Goal: Navigation & Orientation: Find specific page/section

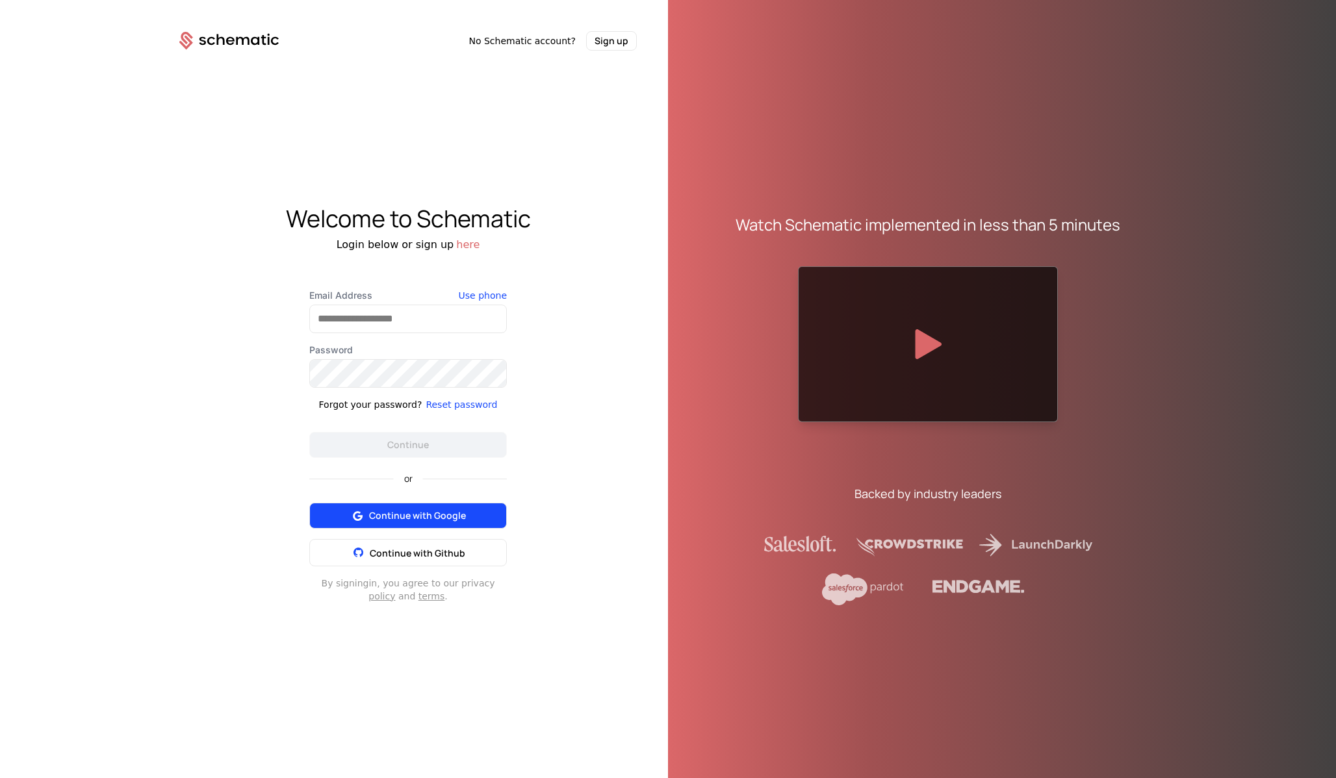
click at [415, 516] on span "Continue with Google" at bounding box center [417, 515] width 97 height 13
click at [388, 507] on button "Continue with Google" at bounding box center [407, 516] width 197 height 26
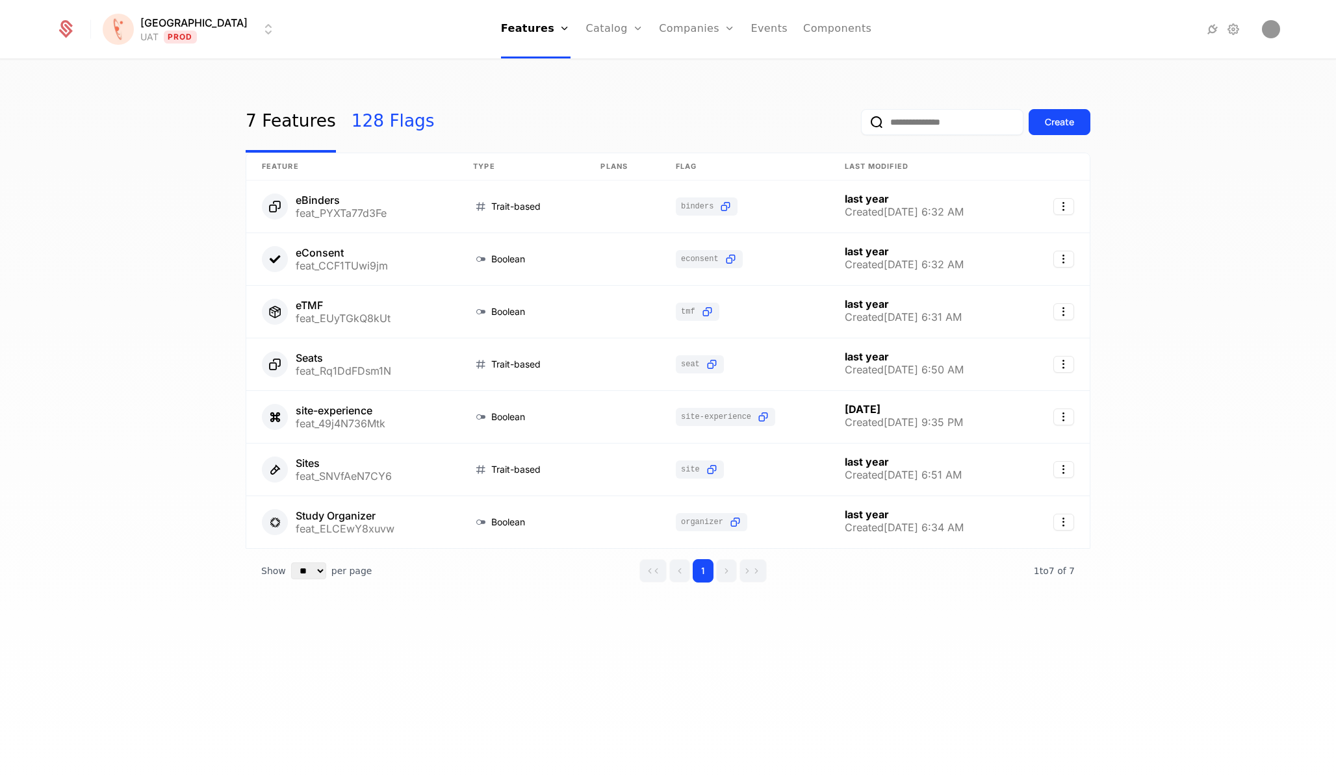
click at [375, 127] on link "128 Flags" at bounding box center [392, 122] width 83 height 61
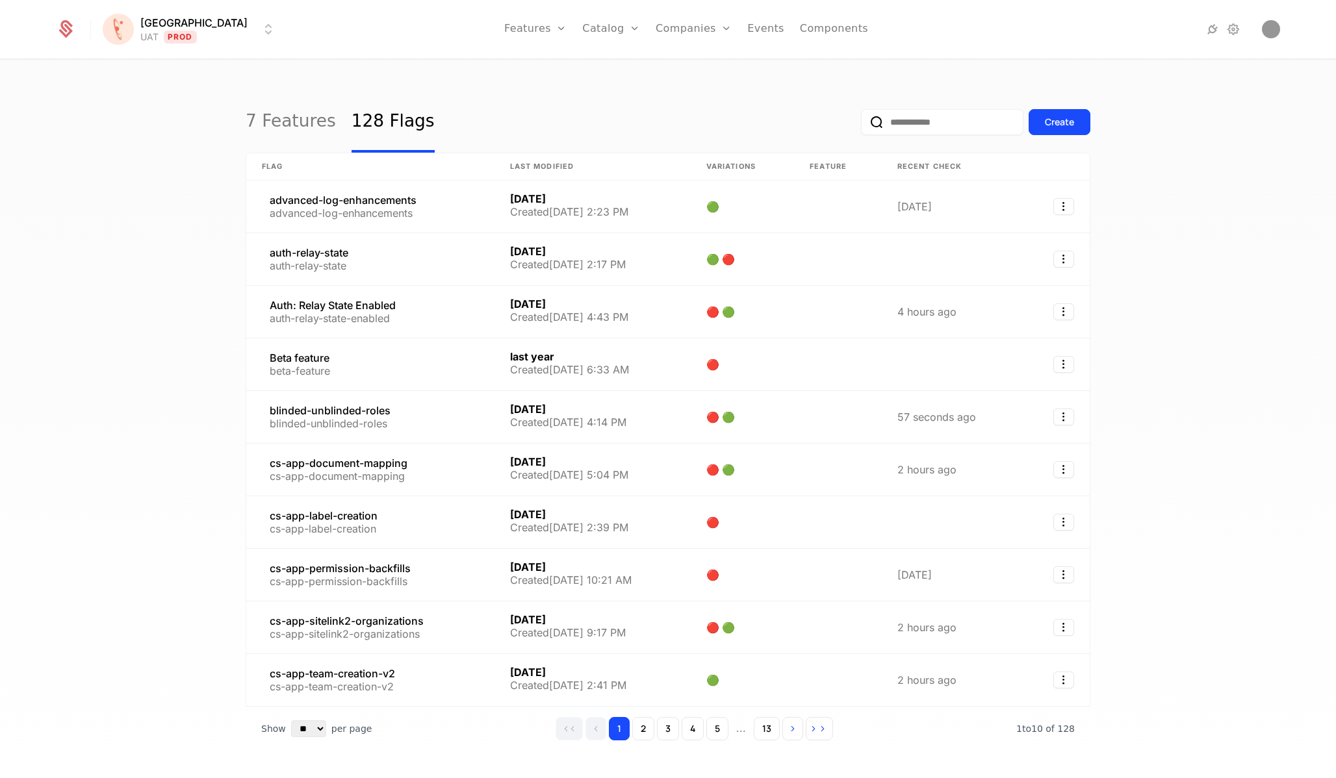
click at [181, 38] on html "Florence UAT Prod Features Features Flags Catalog Plans Add Ons Credits Configu…" at bounding box center [668, 389] width 1336 height 778
click at [167, 174] on div "Local Dev" at bounding box center [217, 172] width 220 height 26
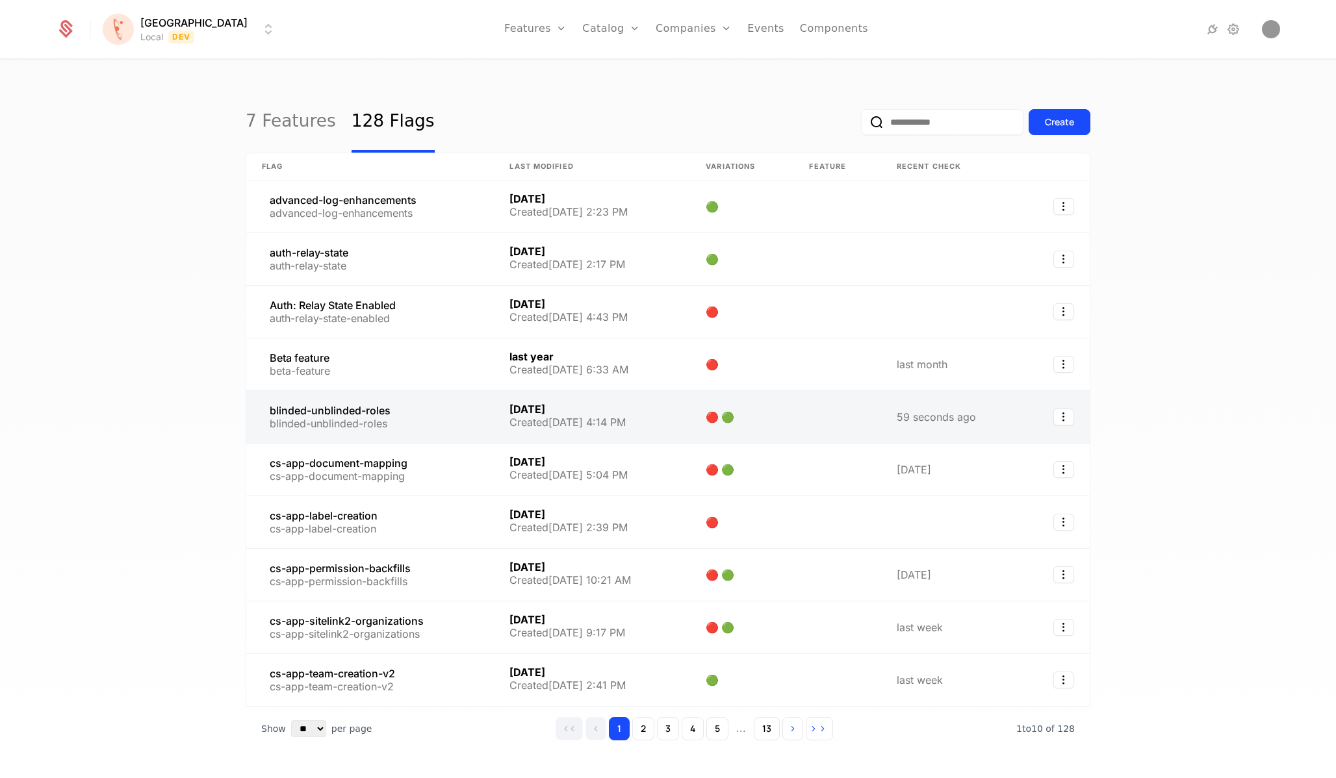
click at [296, 425] on link at bounding box center [370, 417] width 248 height 52
